Goal: Task Accomplishment & Management: Complete application form

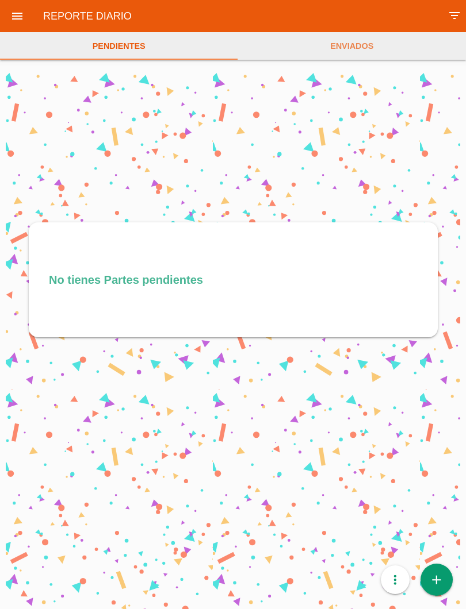
click at [445, 582] on link "add" at bounding box center [436, 580] width 32 height 32
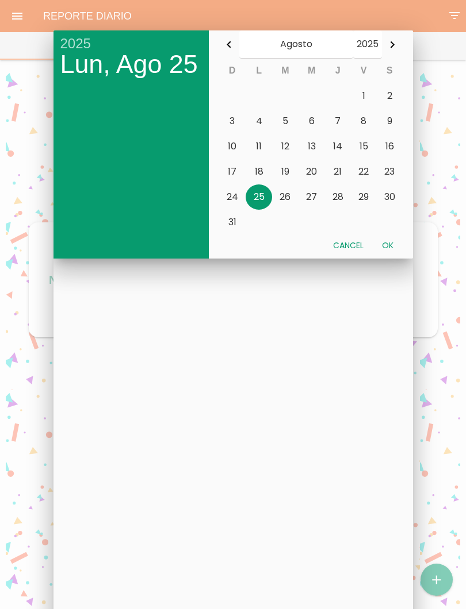
click at [440, 573] on div at bounding box center [233, 228] width 466 height 761
click at [340, 149] on button "14" at bounding box center [337, 146] width 26 height 25
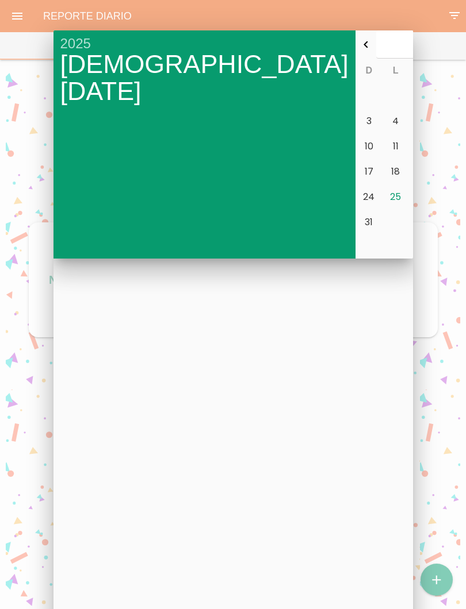
type input "2025-08-14"
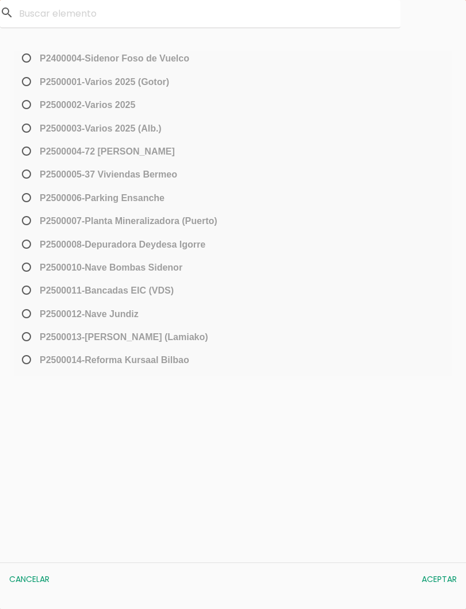
click at [29, 344] on span "P2500013-[PERSON_NAME] (Lamiako)" at bounding box center [114, 337] width 189 height 14
click at [27, 344] on input "P2500013-[PERSON_NAME] (Lamiako)" at bounding box center [23, 341] width 7 height 18
radio input "true"
click at [445, 576] on button "Aceptar" at bounding box center [439, 579] width 47 height 21
select select "96"
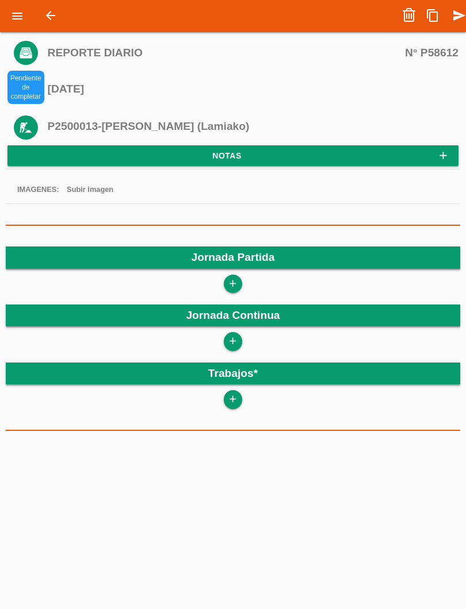
click at [237, 282] on icon "add" at bounding box center [232, 284] width 11 height 18
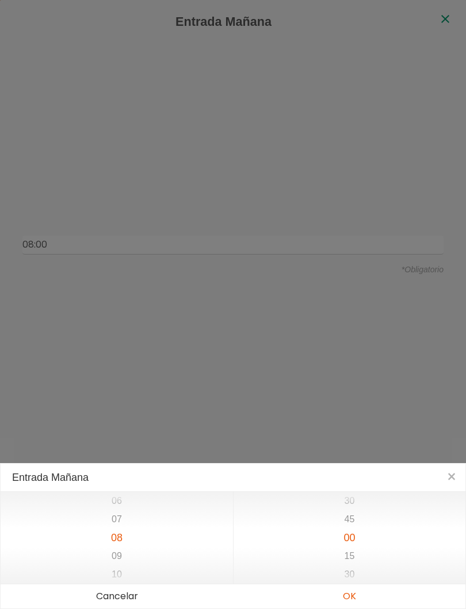
click at [352, 599] on button "OK" at bounding box center [349, 596] width 232 height 24
click at [351, 599] on button "OK" at bounding box center [349, 596] width 232 height 24
click at [161, 537] on li "17" at bounding box center [117, 544] width 232 height 18
click at [349, 598] on button "OK" at bounding box center [349, 596] width 232 height 24
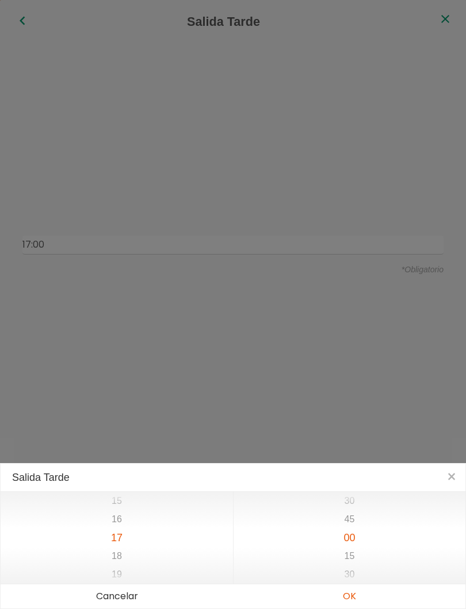
type input "08:00"
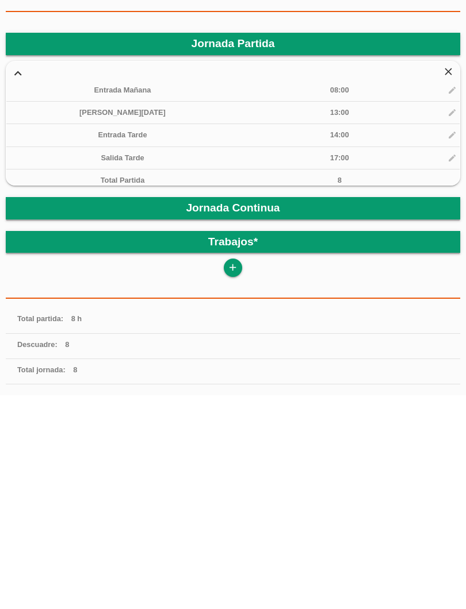
scroll to position [198, 0]
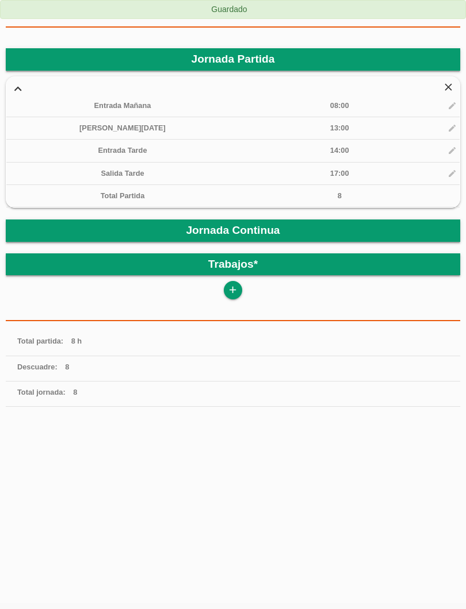
click at [234, 288] on icon "add" at bounding box center [232, 290] width 11 height 18
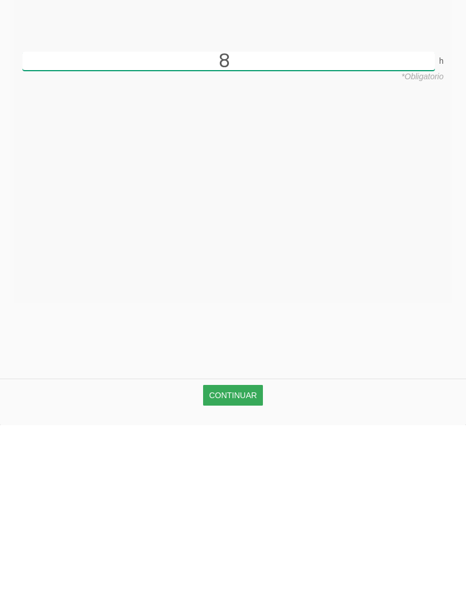
type input "8"
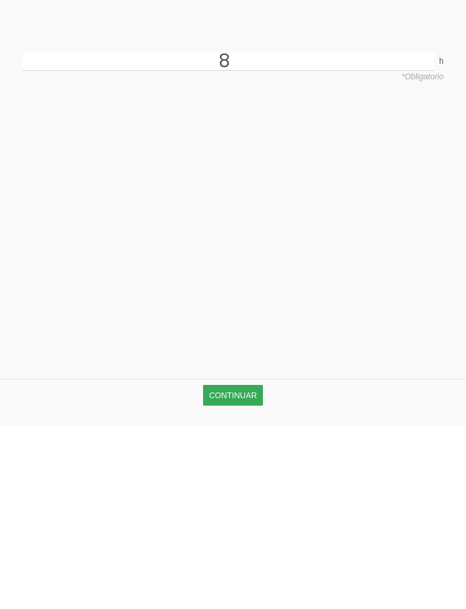
click at [241, 569] on link "Continuar" at bounding box center [232, 579] width 59 height 21
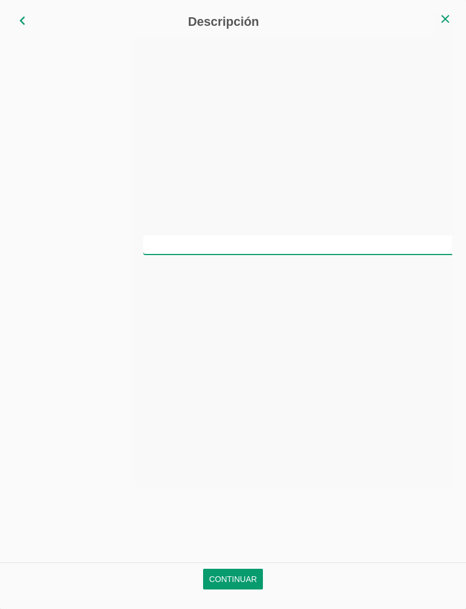
click at [278, 244] on input "text" at bounding box center [353, 245] width 421 height 19
type input "Montar hierro en vigas y encepados"
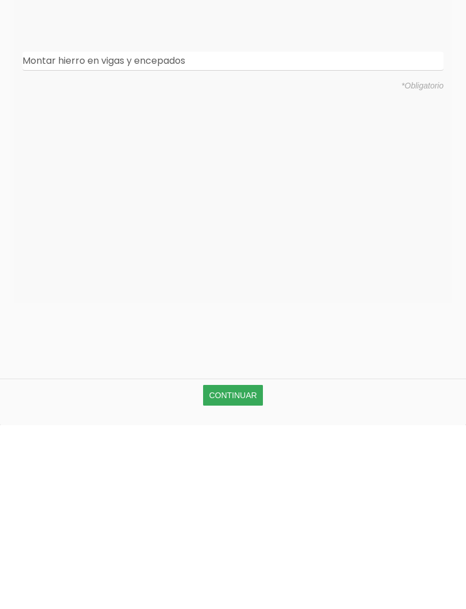
click at [247, 569] on link "Continuar" at bounding box center [232, 579] width 59 height 21
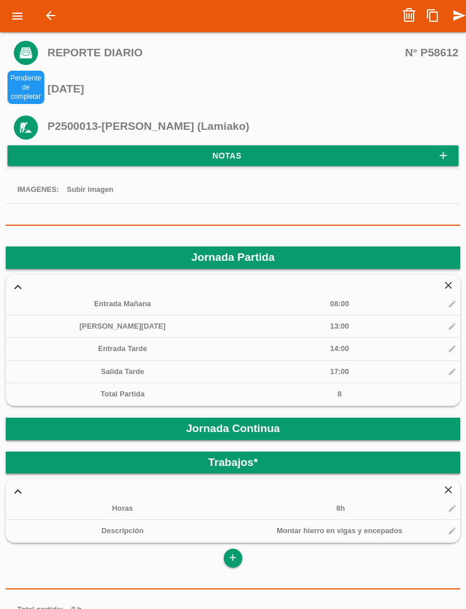
click at [463, 15] on icon "send" at bounding box center [459, 15] width 14 height 23
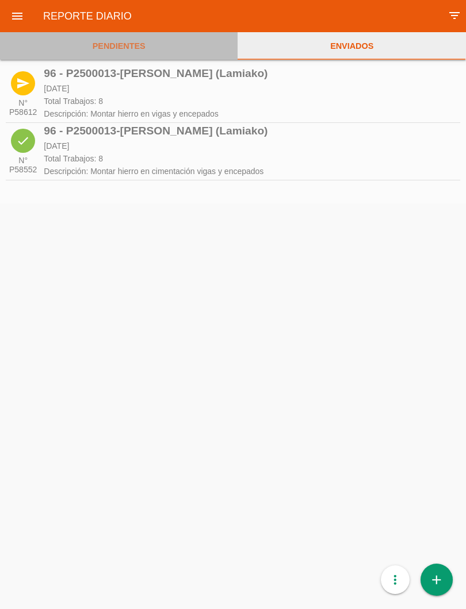
click at [132, 45] on link "PENDIENTES" at bounding box center [118, 46] width 237 height 28
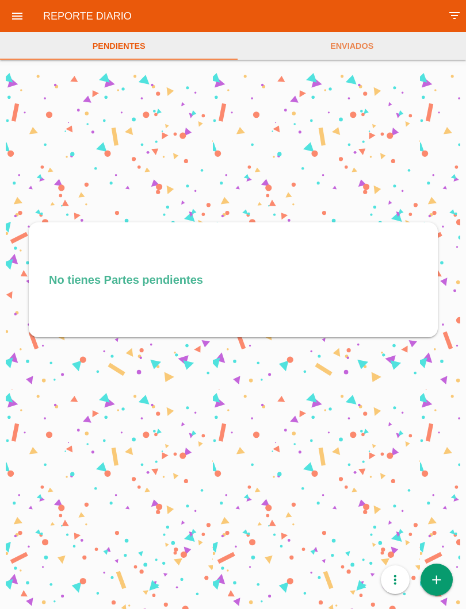
click at [444, 573] on link "add" at bounding box center [436, 580] width 32 height 32
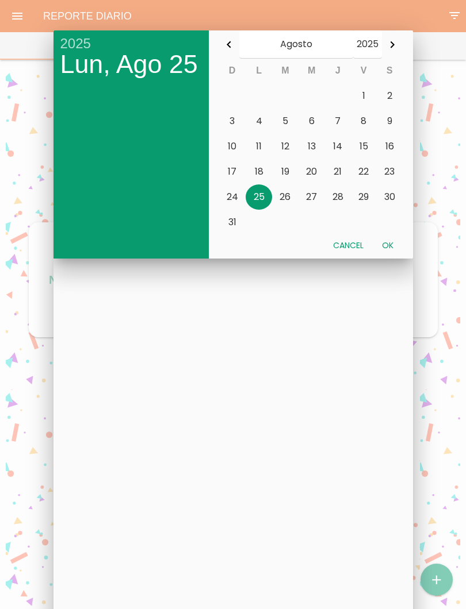
click at [388, 245] on button "Ok" at bounding box center [387, 245] width 30 height 21
type input "[DATE]"
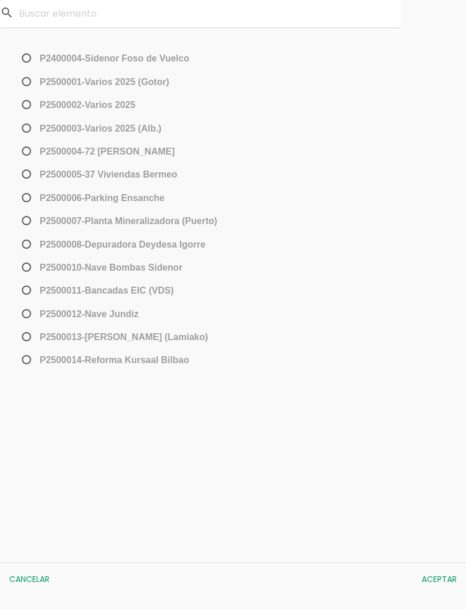
click at [27, 337] on span "P2500013-[PERSON_NAME] (Lamiako)" at bounding box center [114, 337] width 189 height 14
click at [27, 337] on input "P2500013-[PERSON_NAME] (Lamiako)" at bounding box center [23, 341] width 7 height 18
radio input "true"
click at [440, 578] on button "Aceptar" at bounding box center [439, 579] width 47 height 21
select select "96"
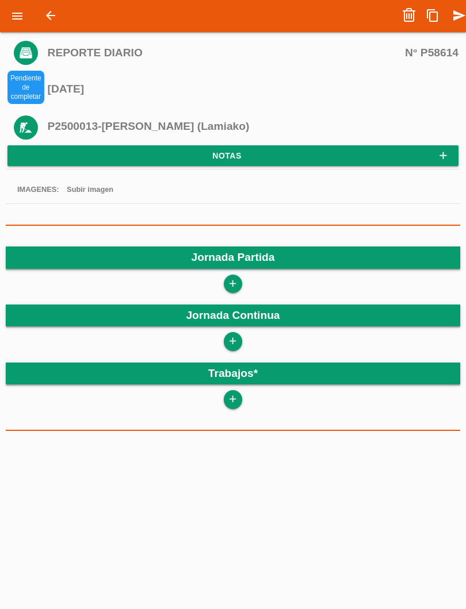
click at [236, 283] on icon "add" at bounding box center [232, 284] width 11 height 18
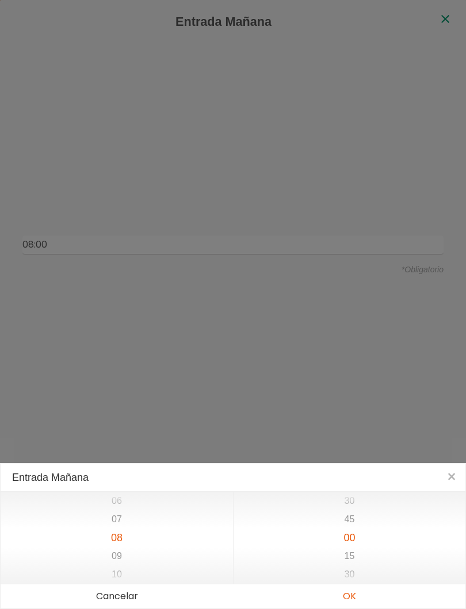
click at [357, 597] on button "OK" at bounding box center [349, 596] width 232 height 24
click at [352, 596] on button "OK" at bounding box center [349, 596] width 232 height 24
click at [349, 590] on button "OK" at bounding box center [349, 596] width 232 height 24
click at [352, 593] on button "OK" at bounding box center [349, 596] width 232 height 24
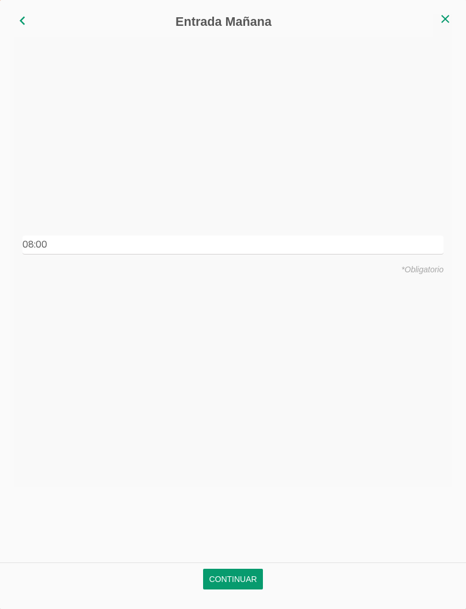
type input "08:00"
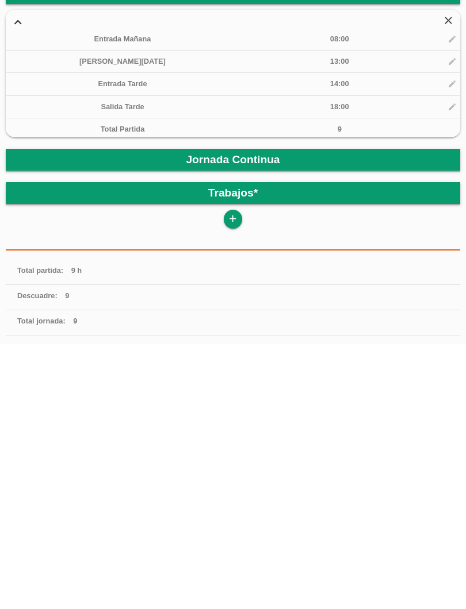
scroll to position [198, 0]
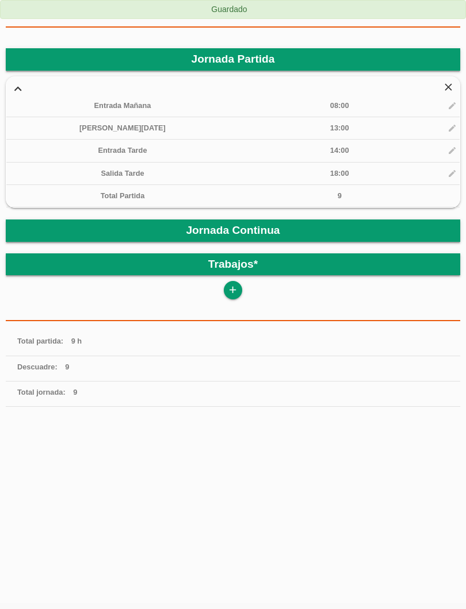
click at [238, 288] on link "add" at bounding box center [233, 290] width 18 height 18
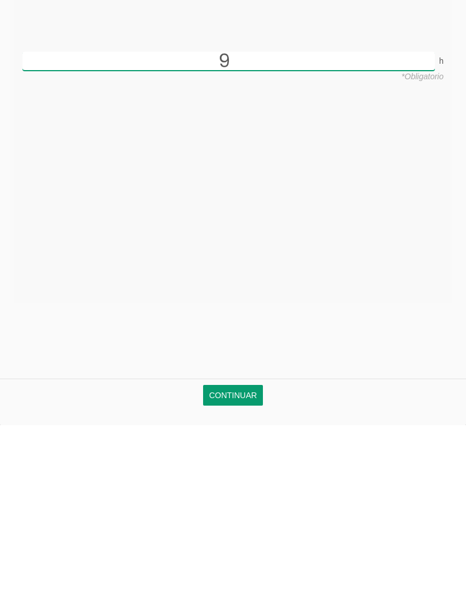
scroll to position [68, 0]
type input "9"
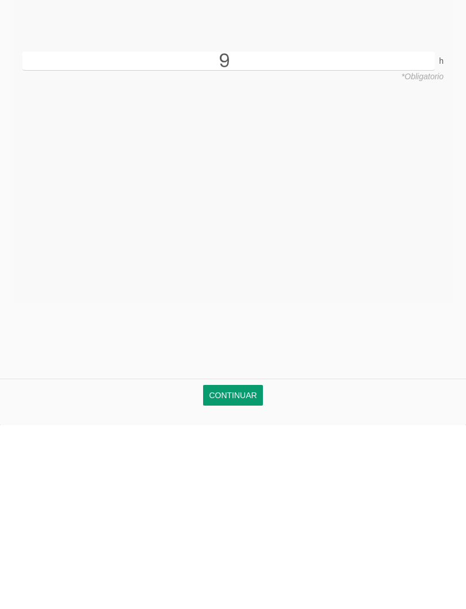
click at [248, 569] on link "Continuar" at bounding box center [232, 579] width 59 height 21
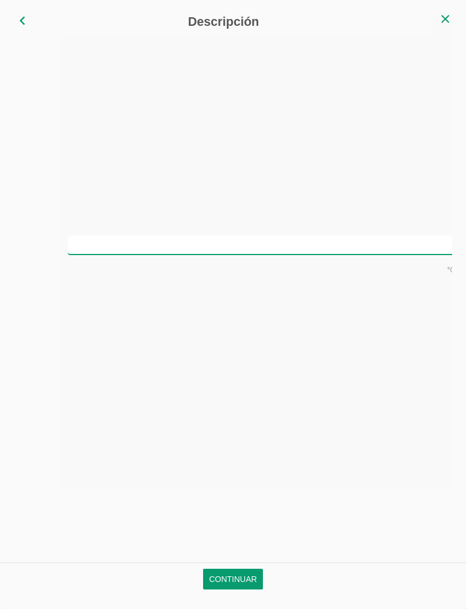
scroll to position [0, 0]
click at [310, 251] on input "text" at bounding box center [232, 245] width 421 height 19
type input "Montar hierro en vigas y encepados"
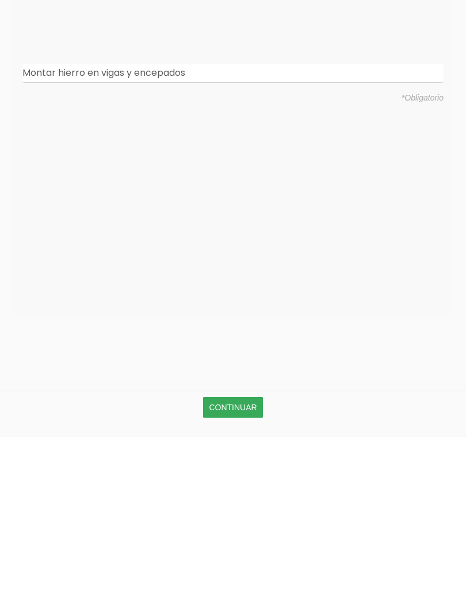
click at [246, 569] on link "Continuar" at bounding box center [232, 579] width 59 height 21
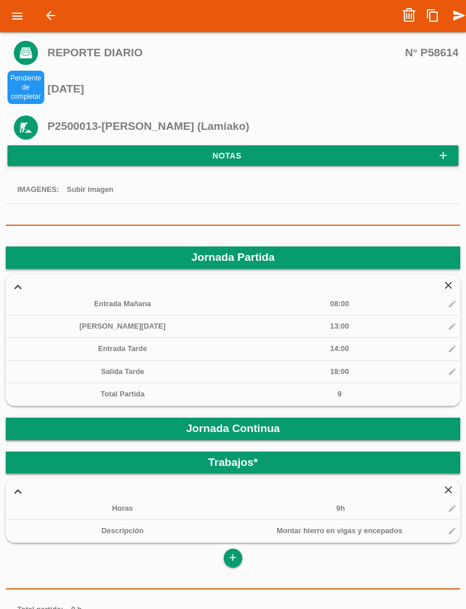
click at [457, 20] on icon "send" at bounding box center [459, 15] width 14 height 23
